Goal: Find specific page/section: Find specific page/section

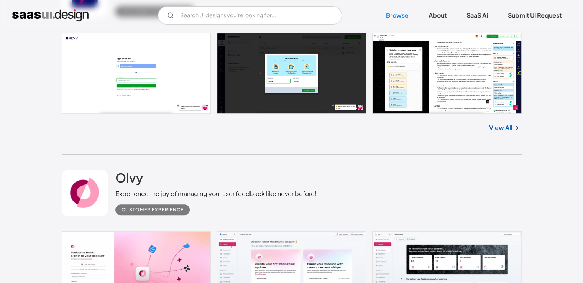
scroll to position [230, 0]
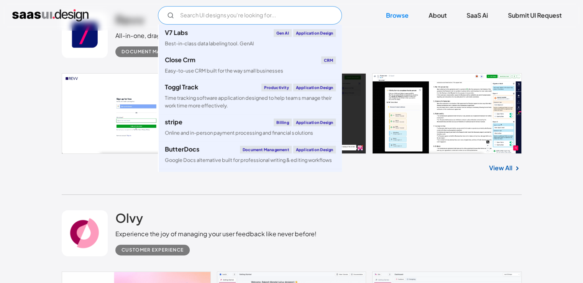
click at [233, 7] on input "Email Form" at bounding box center [250, 15] width 184 height 18
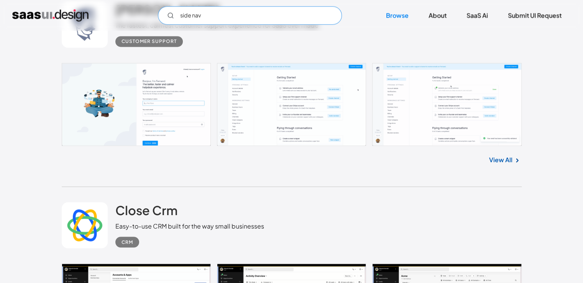
scroll to position [1264, 0]
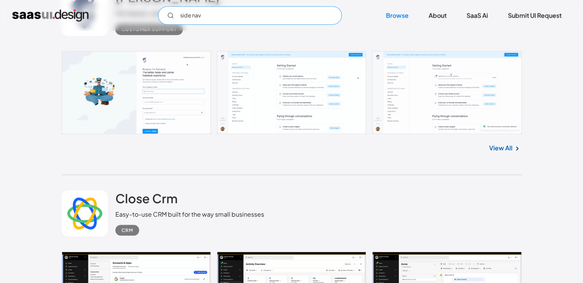
type input "side nav"
click at [294, 98] on link at bounding box center [292, 92] width 460 height 83
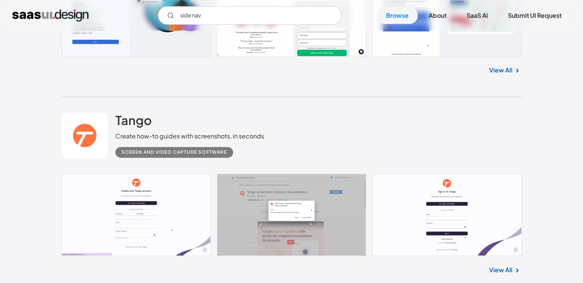
scroll to position [3907, 0]
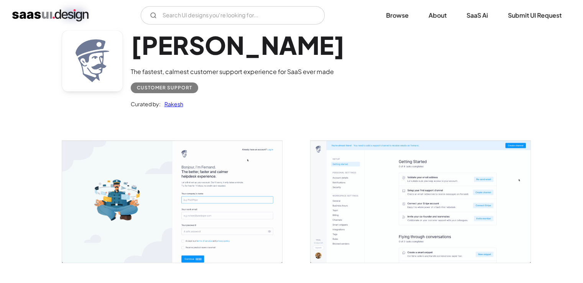
scroll to position [115, 0]
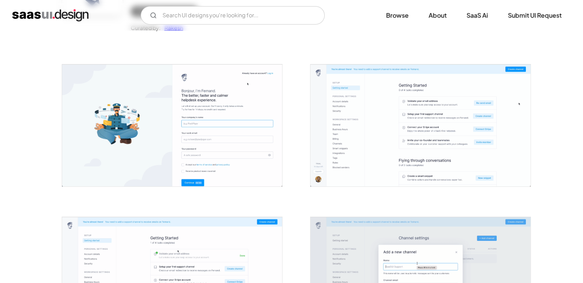
click at [366, 85] on img "open lightbox" at bounding box center [420, 125] width 220 height 122
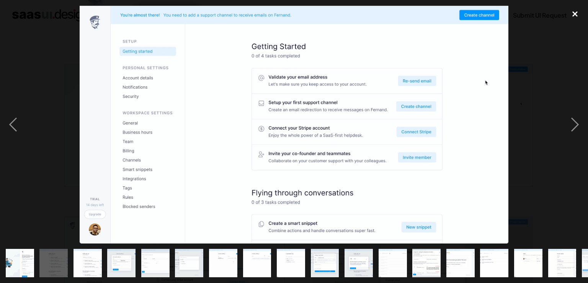
click at [575, 10] on div "close lightbox" at bounding box center [575, 14] width 26 height 17
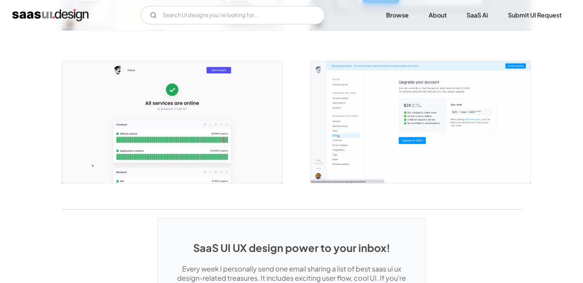
scroll to position [1494, 0]
